Goal: Use online tool/utility: Use online tool/utility

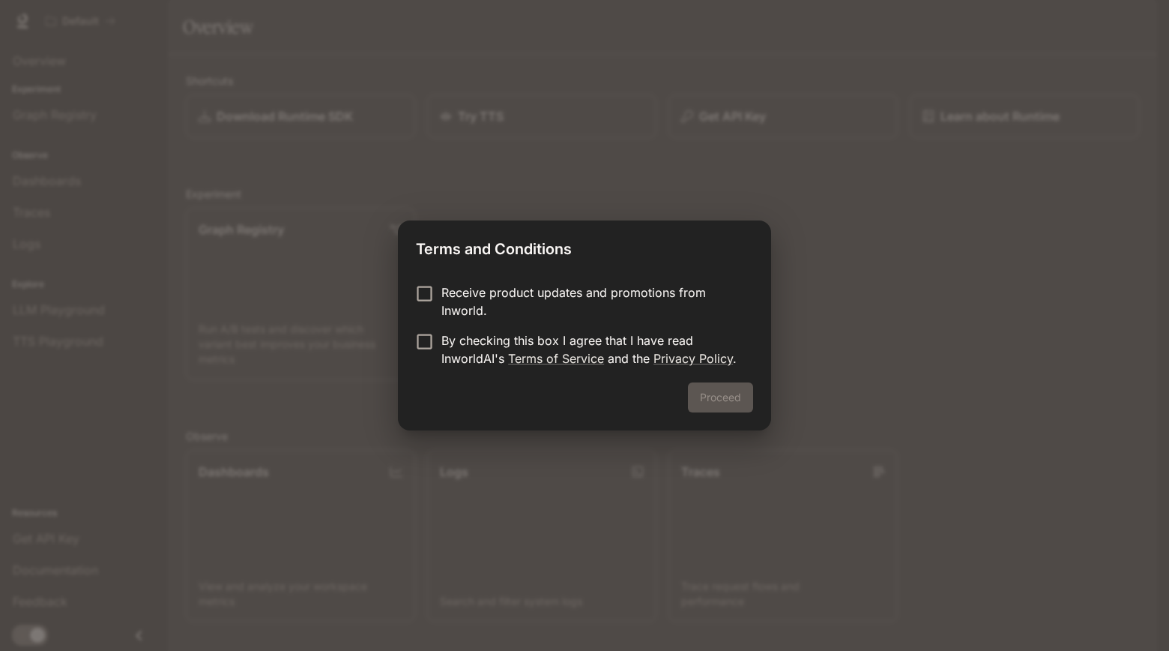
click at [459, 348] on p "By checking this box I agree that I have read InworldAI's Terms of Service and …" at bounding box center [591, 349] width 300 height 36
click at [721, 398] on button "Proceed" at bounding box center [720, 397] width 65 height 30
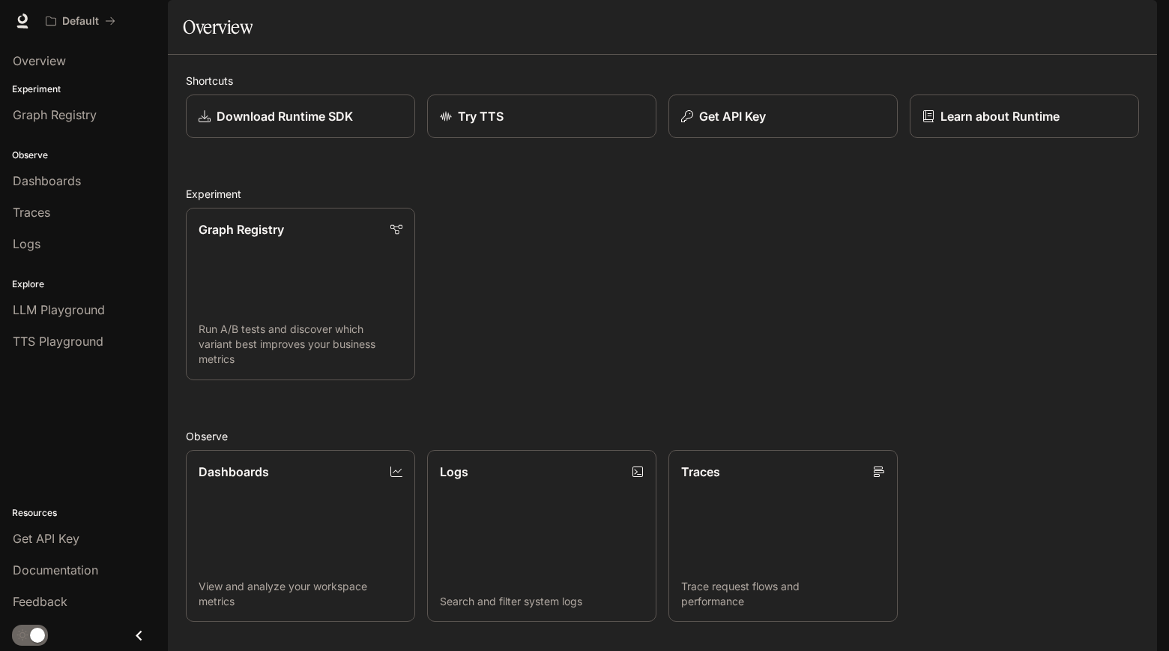
scroll to position [82, 0]
click at [354, 252] on link "Graph Registry Run A/B tests and discover which variant best improves your busi…" at bounding box center [300, 294] width 232 height 174
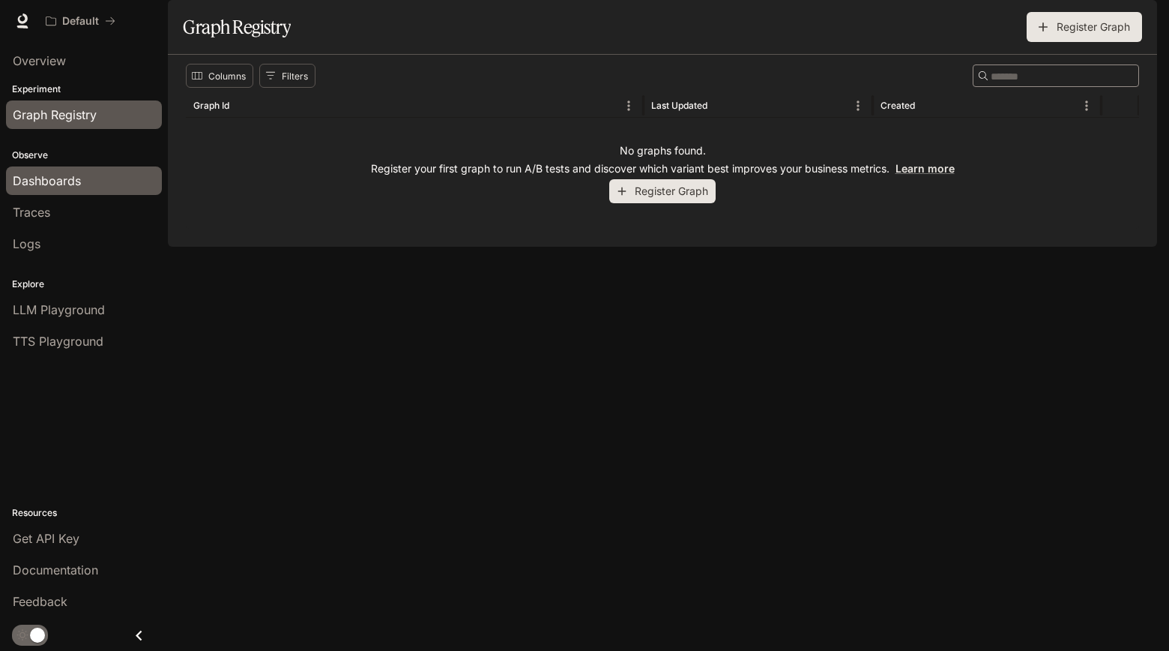
click at [74, 182] on span "Dashboards" at bounding box center [47, 181] width 68 height 18
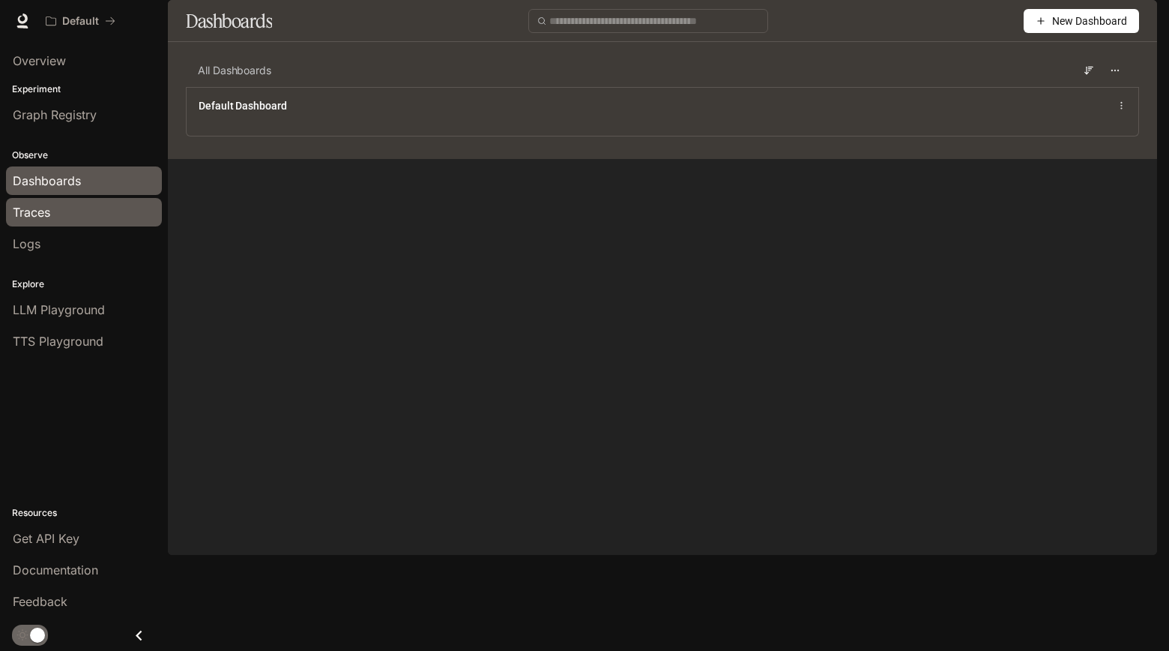
click at [58, 221] on link "Traces" at bounding box center [84, 212] width 156 height 28
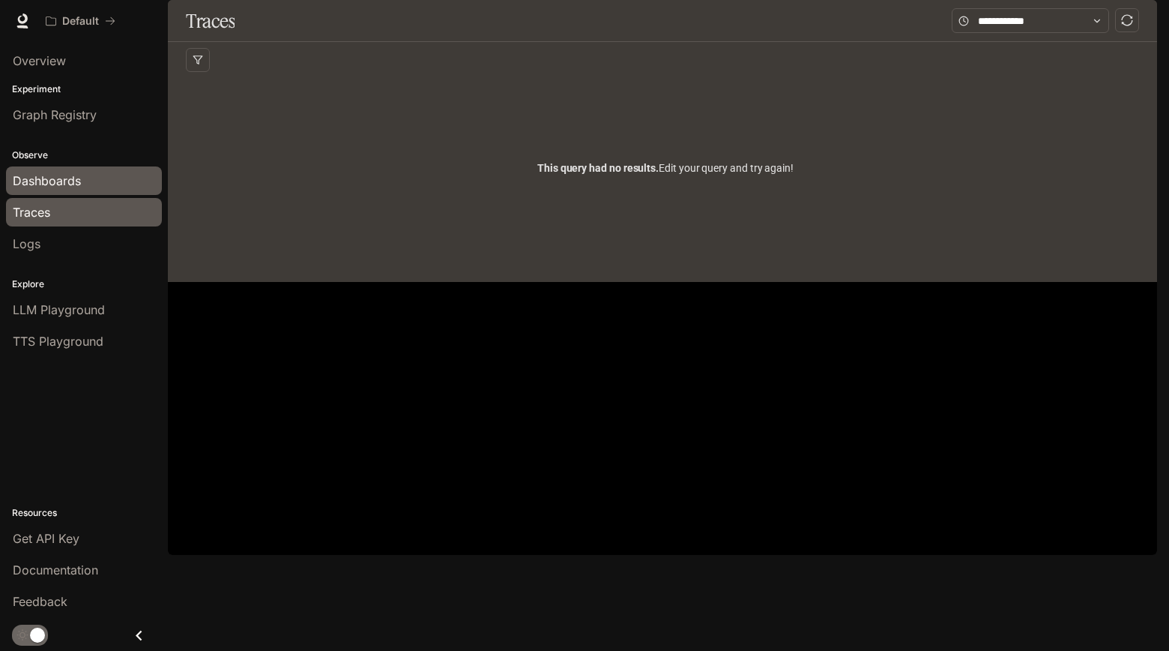
click at [62, 194] on link "Dashboards" at bounding box center [84, 180] width 156 height 28
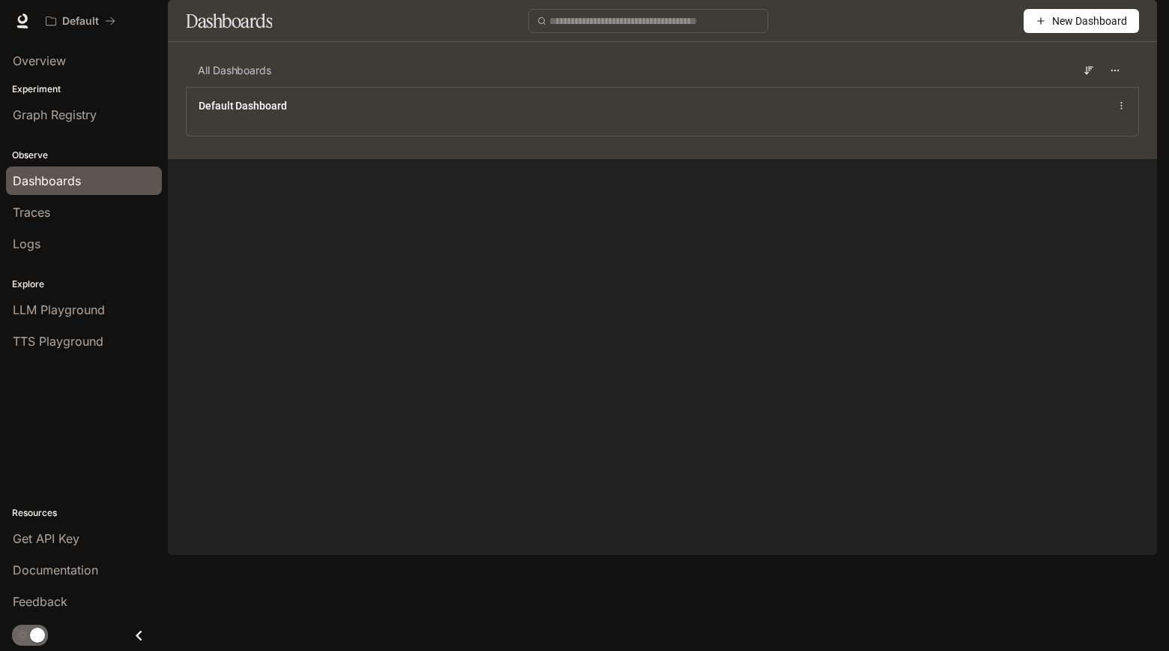
click at [69, 154] on p "Observe" at bounding box center [84, 154] width 168 height 13
click at [55, 196] on li "Dashboards" at bounding box center [84, 180] width 168 height 31
click at [54, 213] on div "Traces" at bounding box center [84, 212] width 142 height 18
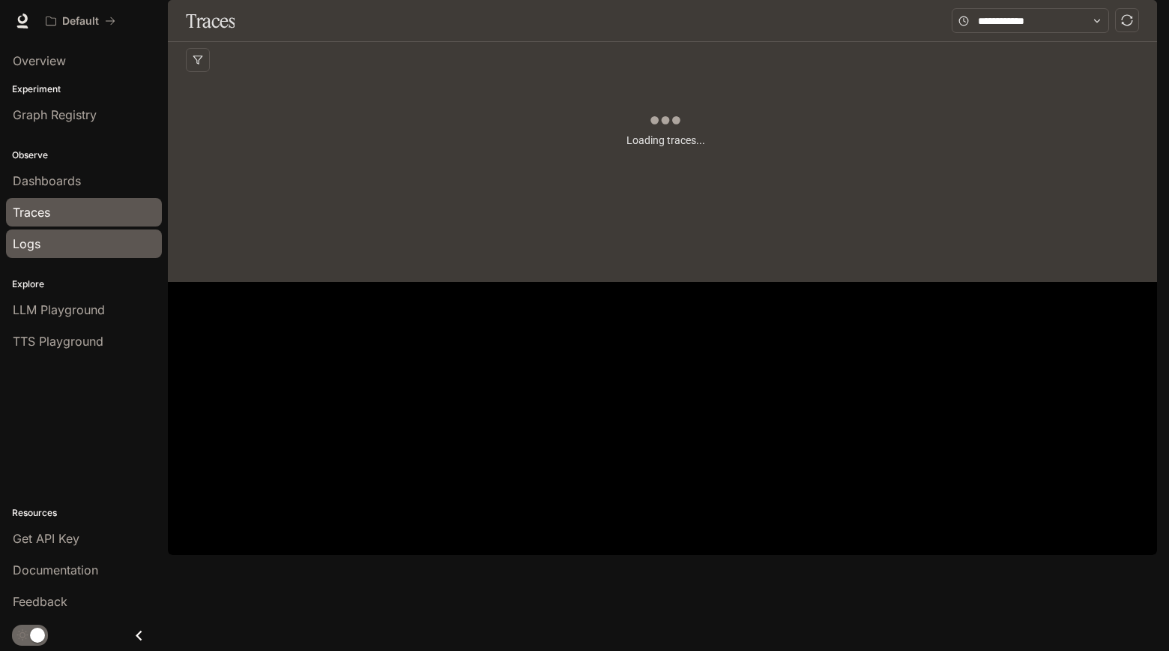
click at [44, 247] on div "Logs" at bounding box center [84, 244] width 142 height 18
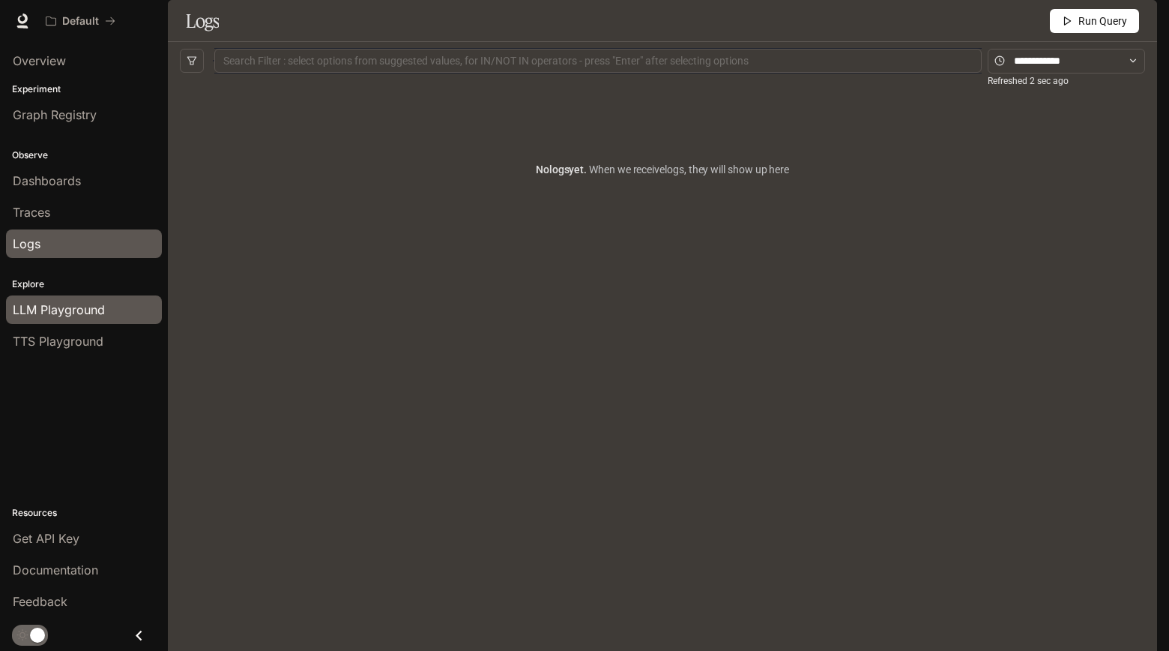
click at [34, 315] on span "LLM Playground" at bounding box center [59, 310] width 92 height 18
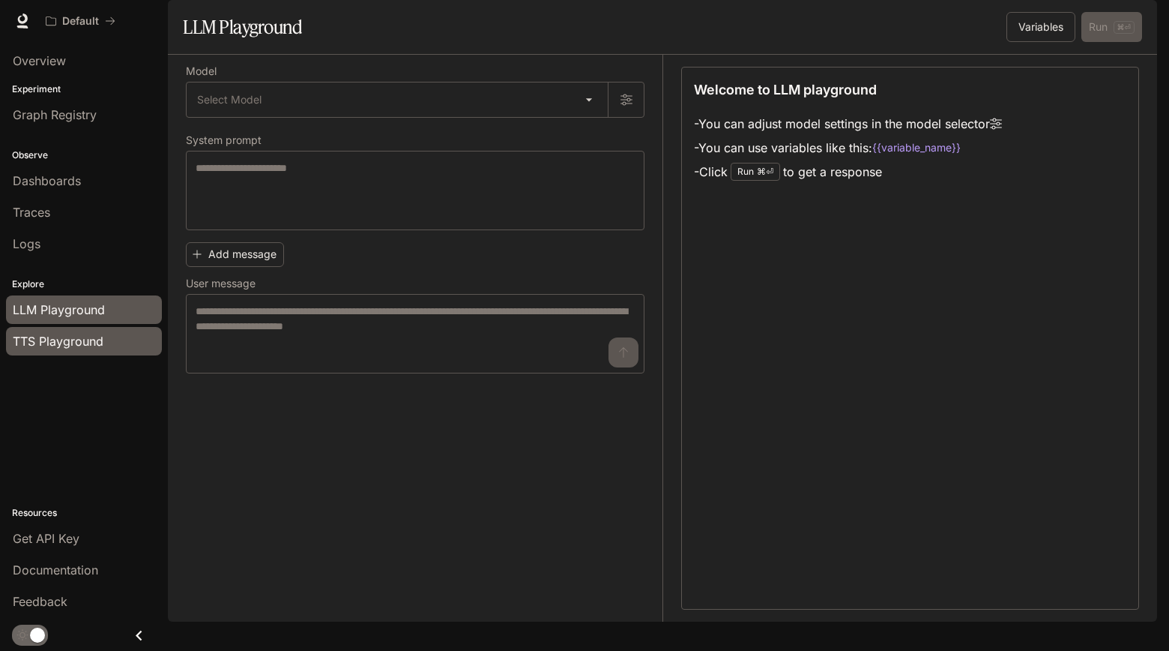
click at [32, 351] on link "TTS Playground" at bounding box center [84, 341] width 156 height 28
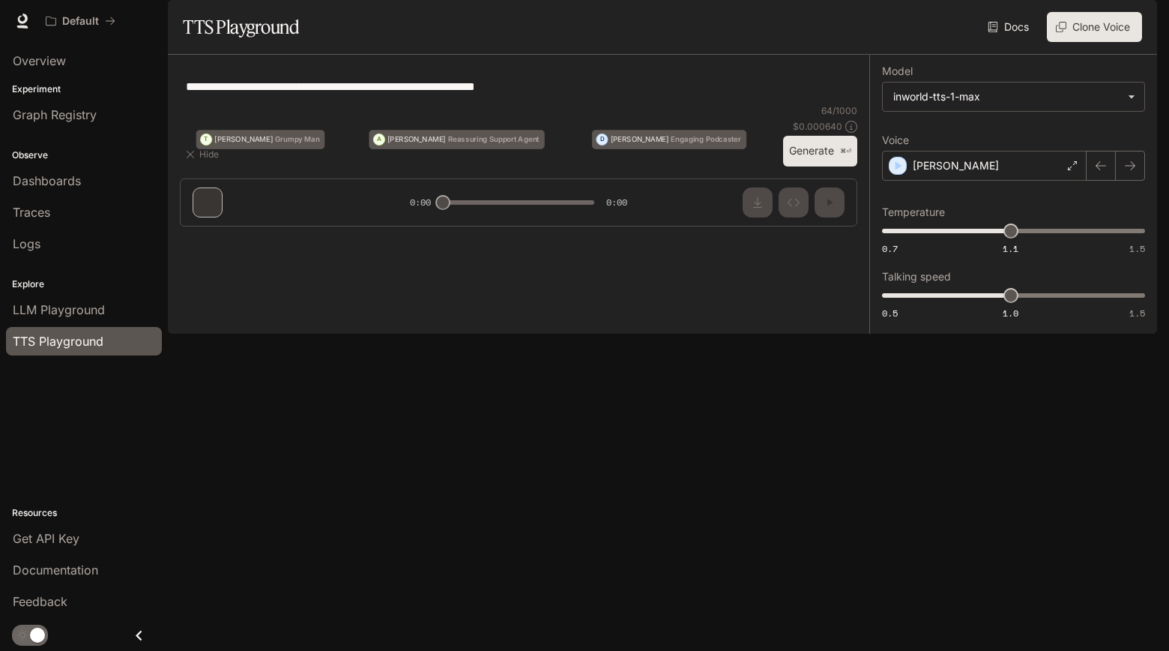
click at [39, 325] on li "LLM Playground" at bounding box center [84, 309] width 168 height 31
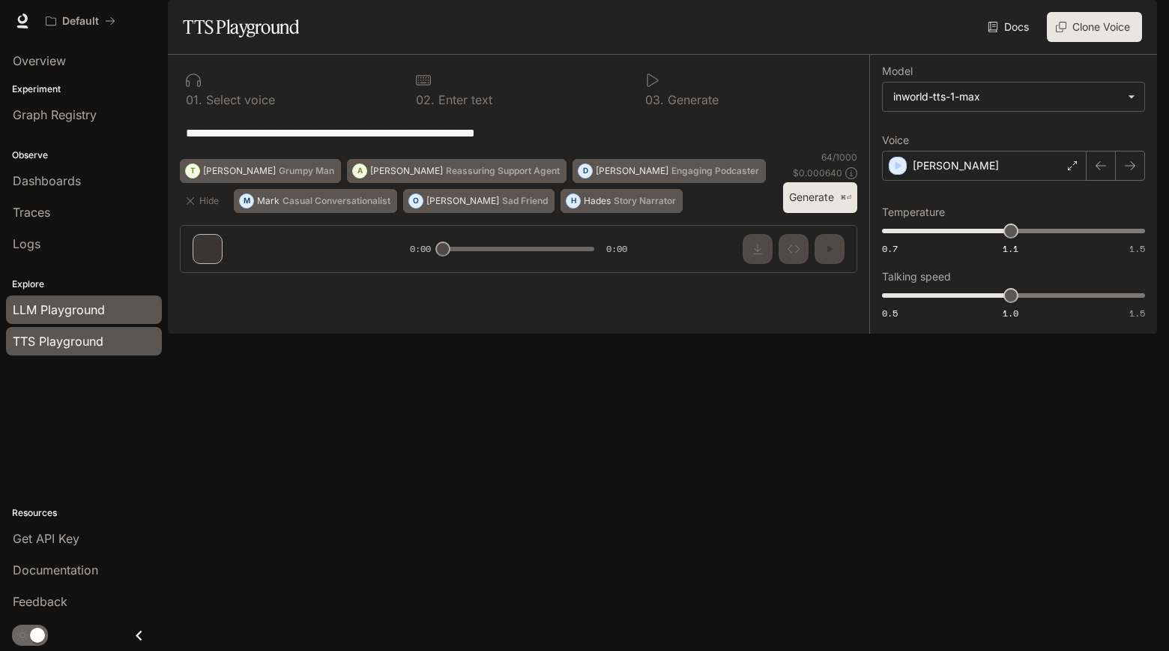
click at [43, 309] on span "LLM Playground" at bounding box center [59, 310] width 92 height 18
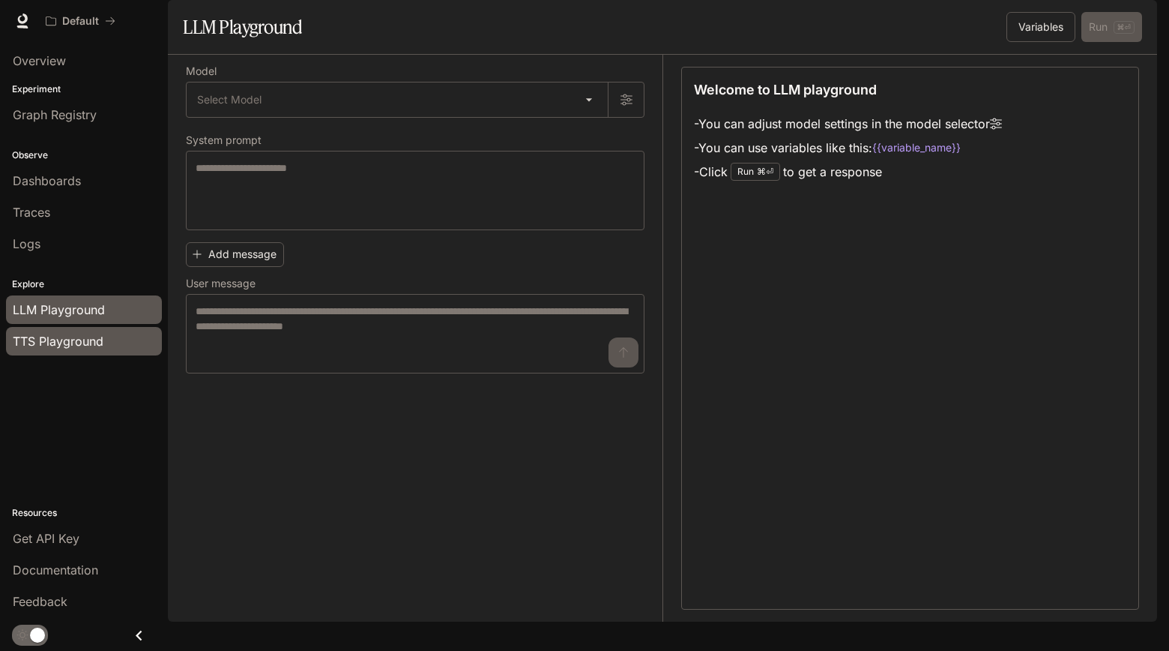
click at [40, 343] on span "TTS Playground" at bounding box center [58, 341] width 91 height 18
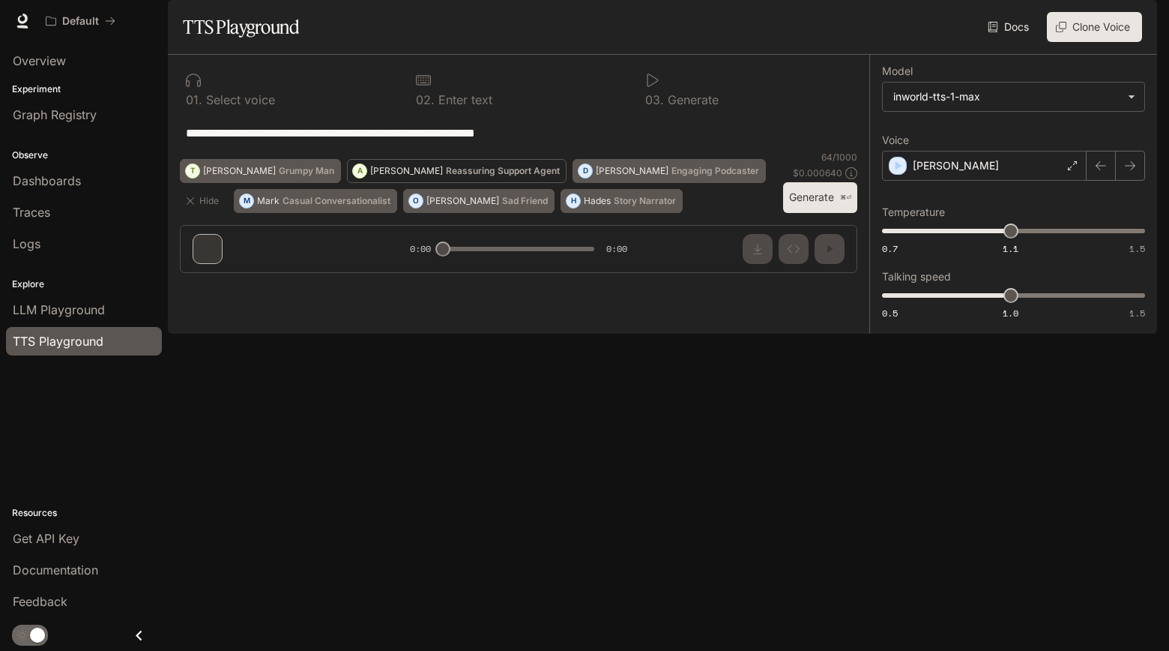
click at [446, 175] on p "Reassuring Support Agent" at bounding box center [503, 170] width 114 height 9
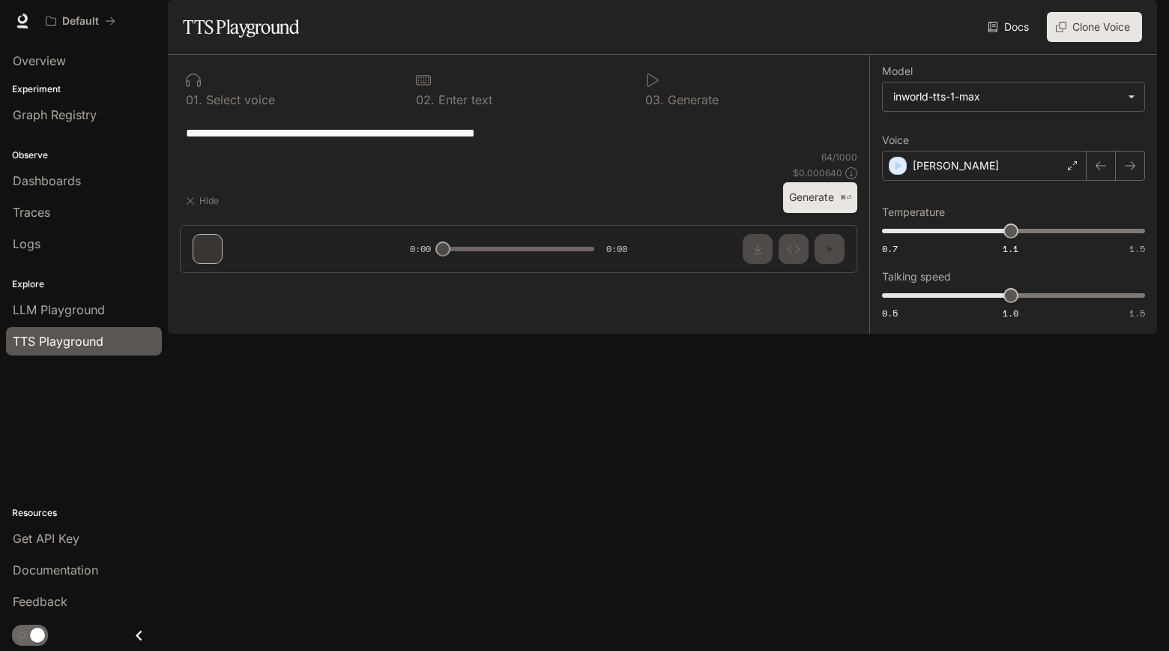
type textarea "**********"
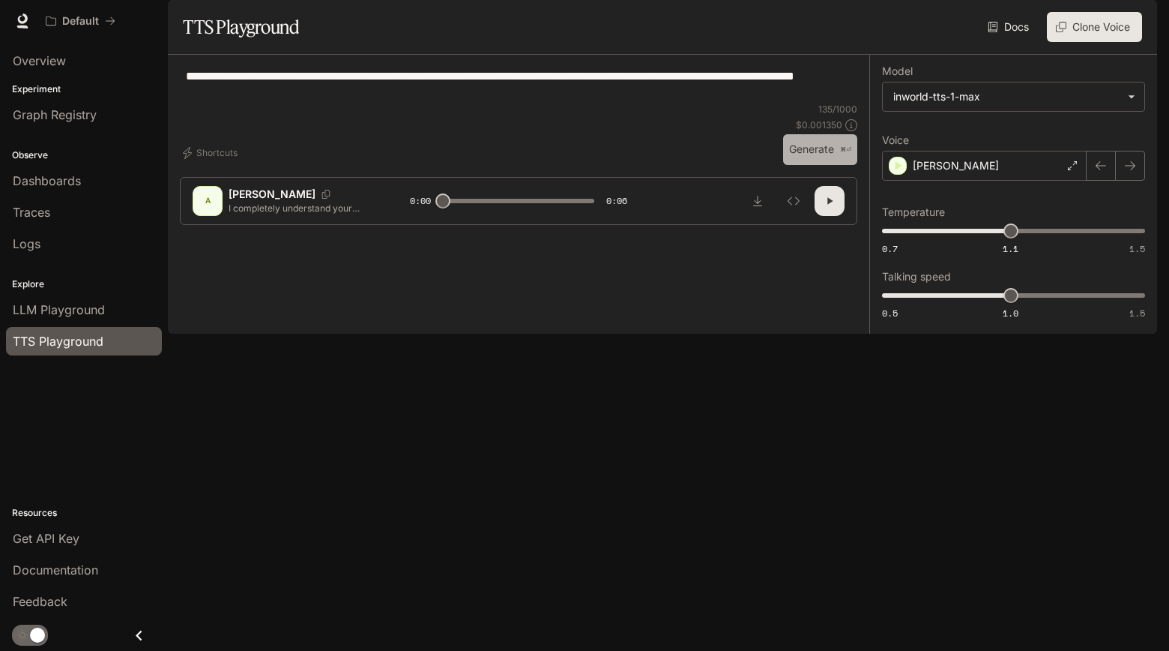
click at [819, 165] on button "Generate ⌘⏎" at bounding box center [820, 149] width 74 height 31
click at [831, 216] on button "button" at bounding box center [830, 201] width 30 height 30
click at [798, 207] on icon "Inspect" at bounding box center [794, 201] width 12 height 12
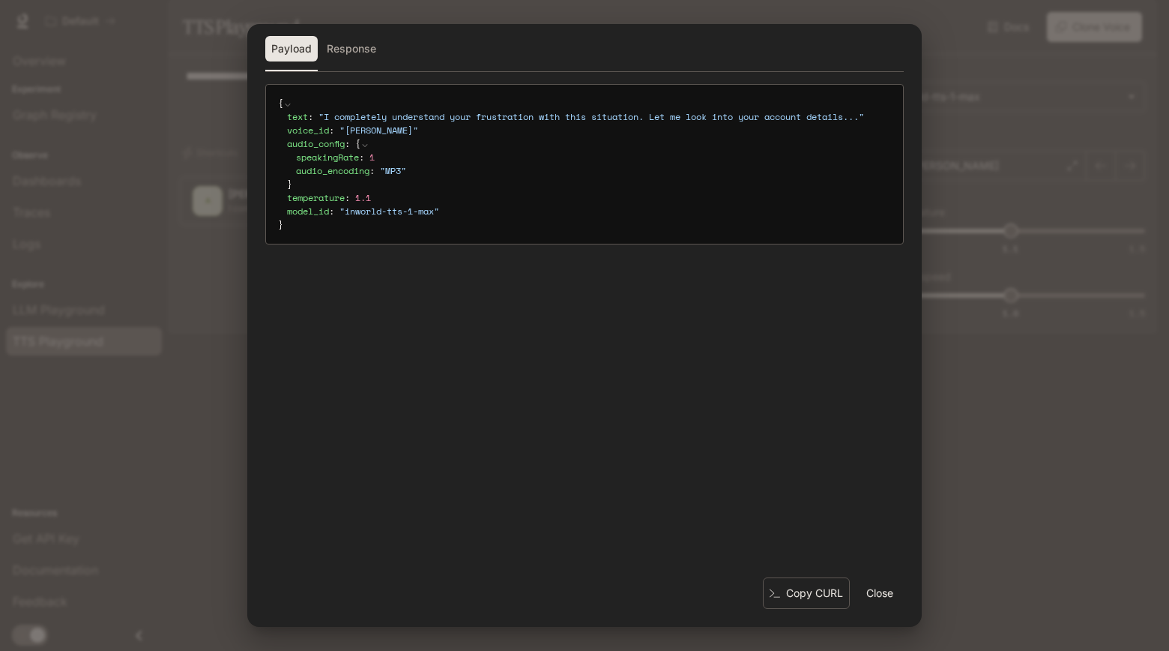
click at [355, 64] on div "Payload Response" at bounding box center [584, 53] width 639 height 35
click at [355, 55] on button "Response" at bounding box center [351, 48] width 61 height 25
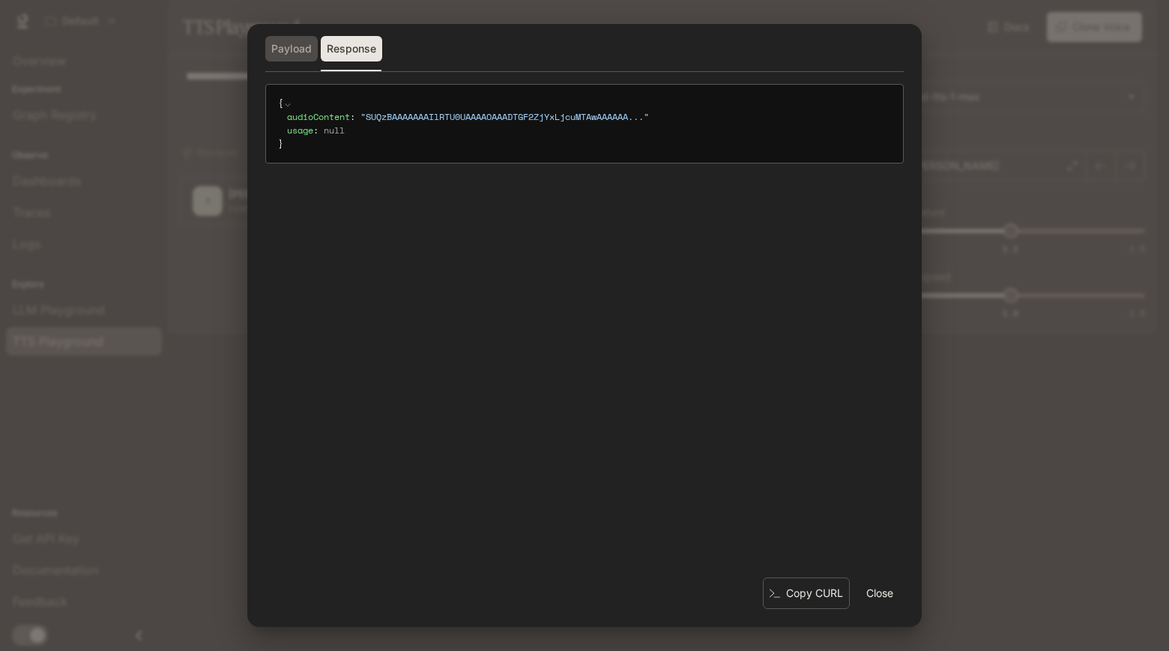
click at [273, 50] on button "Payload" at bounding box center [291, 48] width 52 height 25
type input "***"
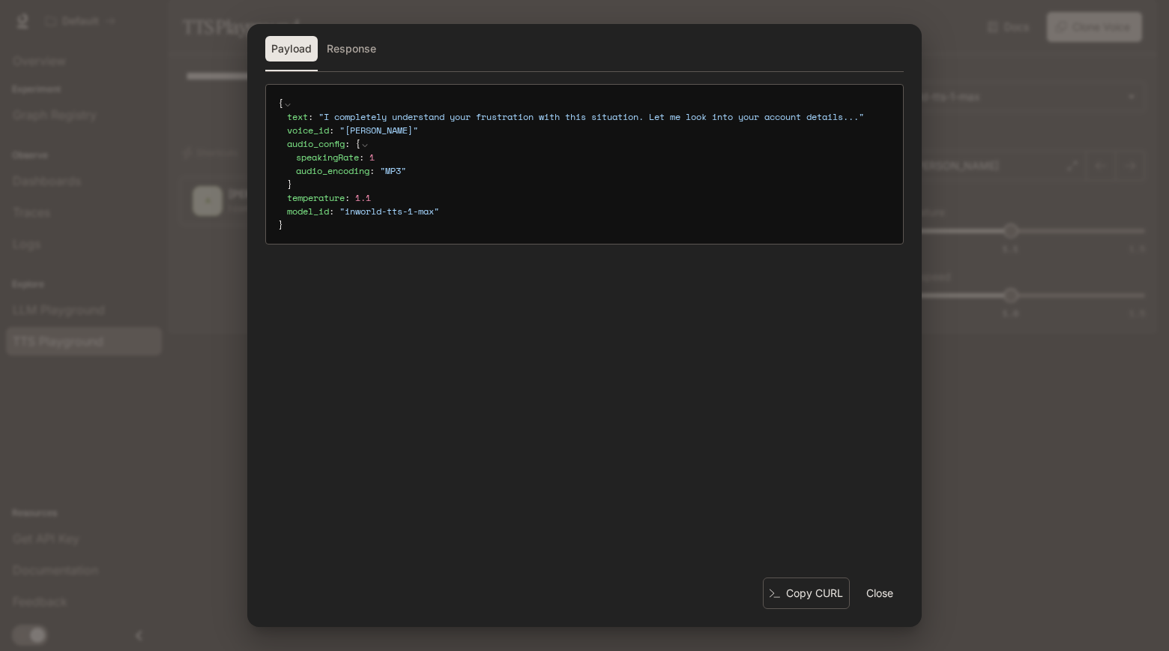
type input "***"
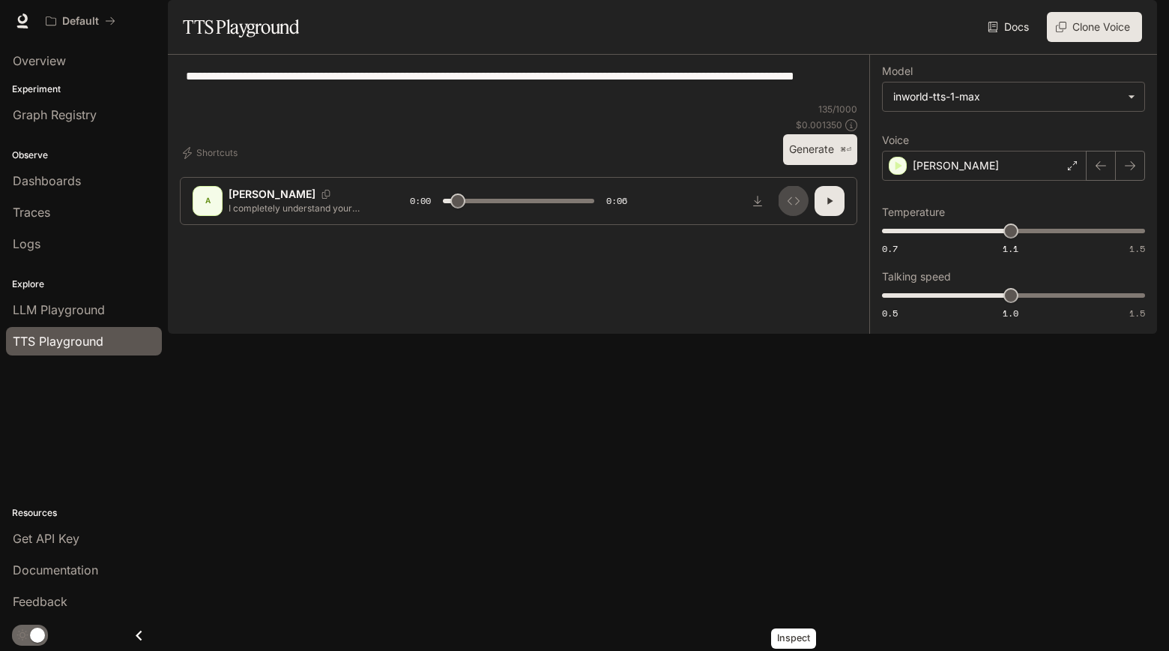
type input "***"
click at [1044, 145] on body "**********" at bounding box center [584, 325] width 1169 height 651
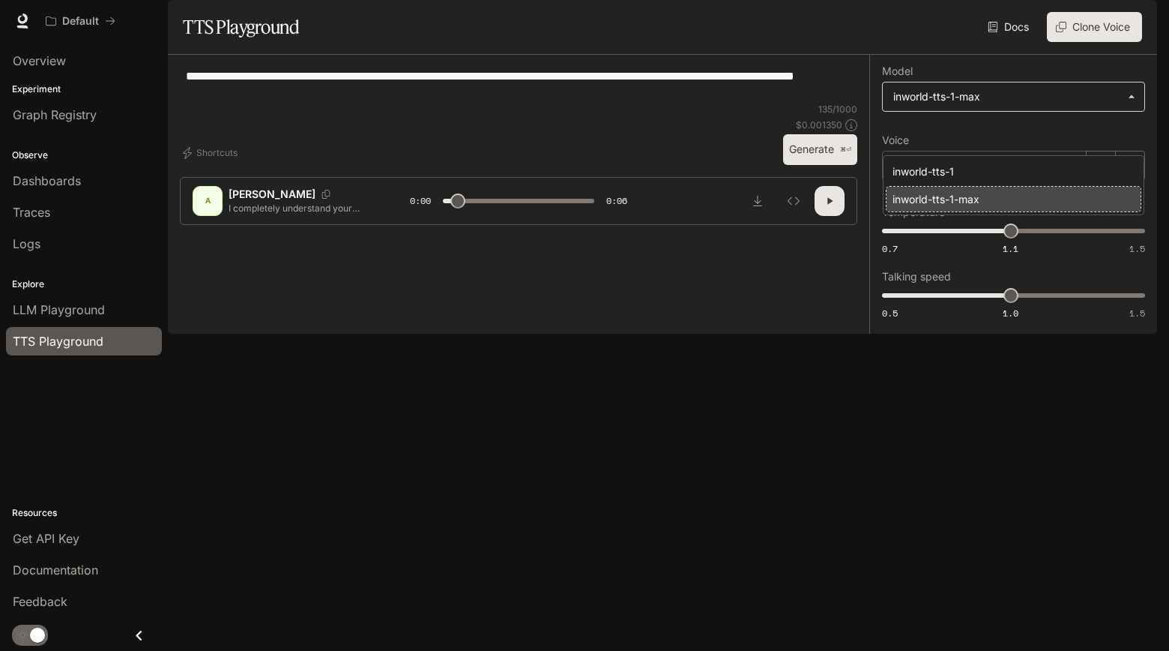
click at [1044, 145] on div at bounding box center [584, 325] width 1169 height 651
